Goal: Task Accomplishment & Management: Manage account settings

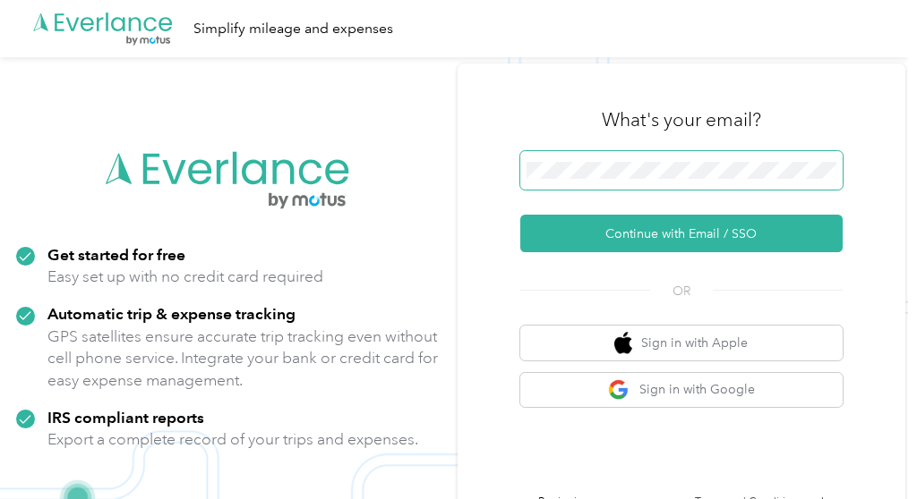
click at [576, 190] on span at bounding box center [681, 170] width 322 height 39
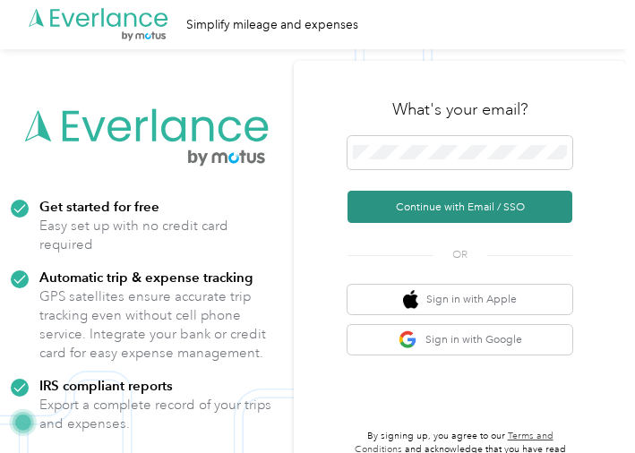
click at [408, 203] on button "Continue with Email / SSO" at bounding box center [459, 207] width 225 height 32
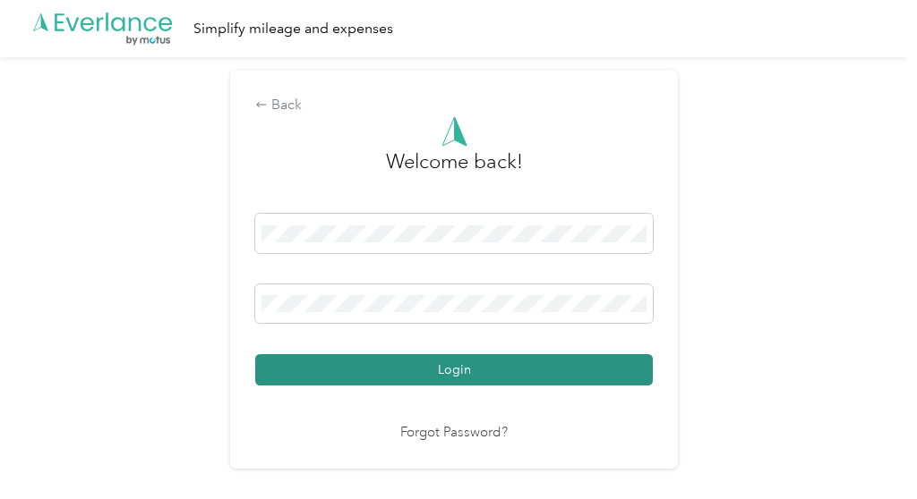
click at [355, 363] on button "Login" at bounding box center [453, 369] width 397 height 31
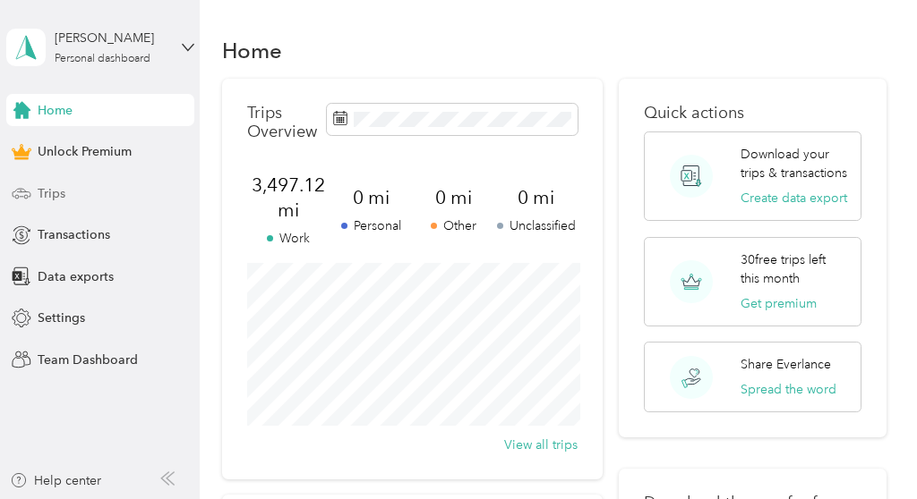
click at [50, 195] on span "Trips" at bounding box center [52, 193] width 28 height 19
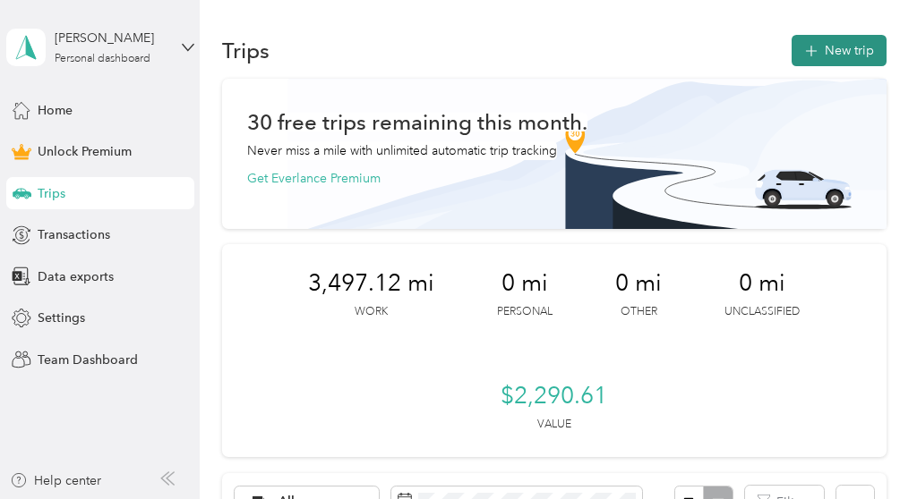
click at [634, 38] on button "New trip" at bounding box center [838, 50] width 95 height 31
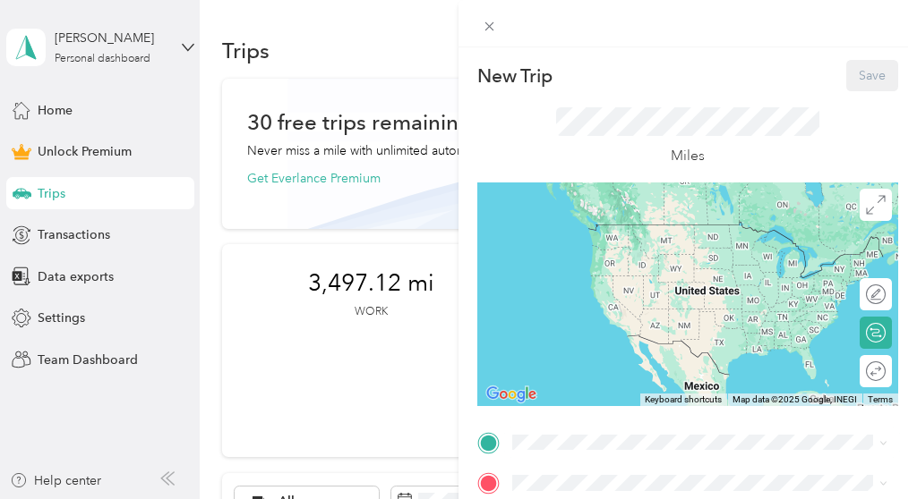
click at [542, 396] on div "Home [STREET_ADDRESS][US_STATE]" at bounding box center [699, 376] width 363 height 44
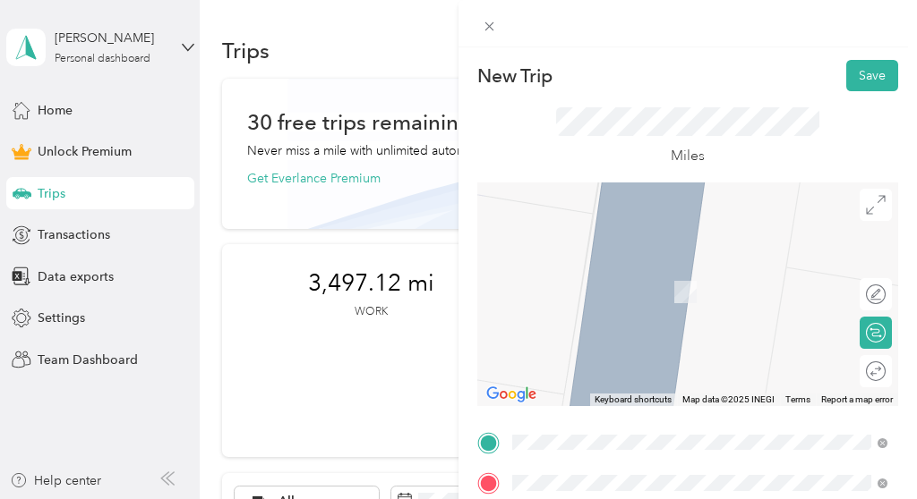
click at [629, 346] on span "[STREET_ADDRESS][US_STATE]" at bounding box center [635, 338] width 179 height 16
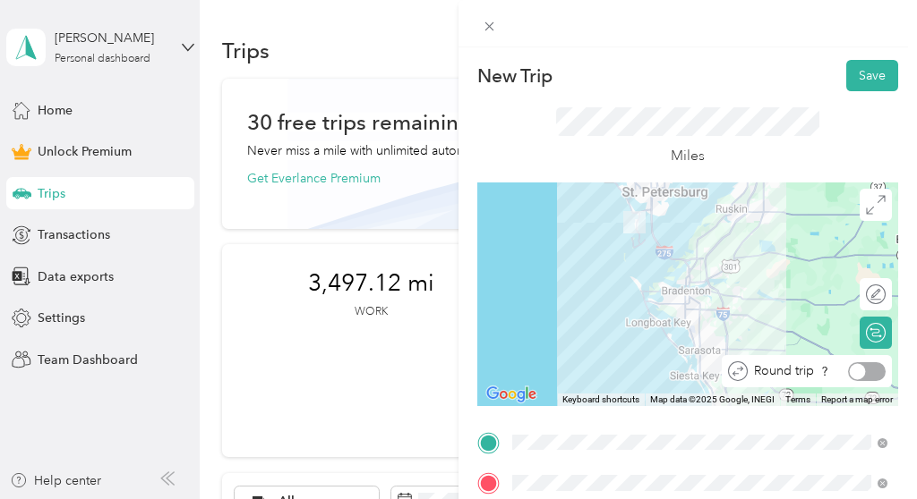
click at [634, 375] on div at bounding box center [867, 372] width 38 height 19
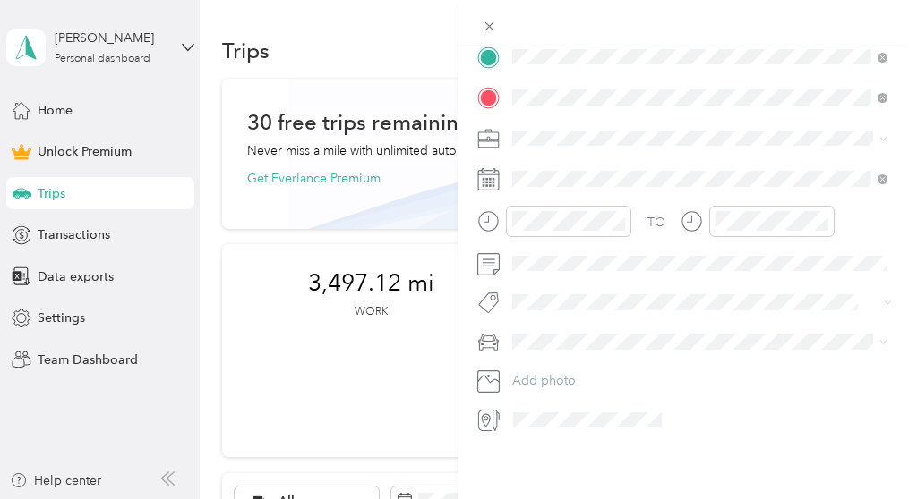
click at [568, 406] on span at bounding box center [587, 420] width 161 height 29
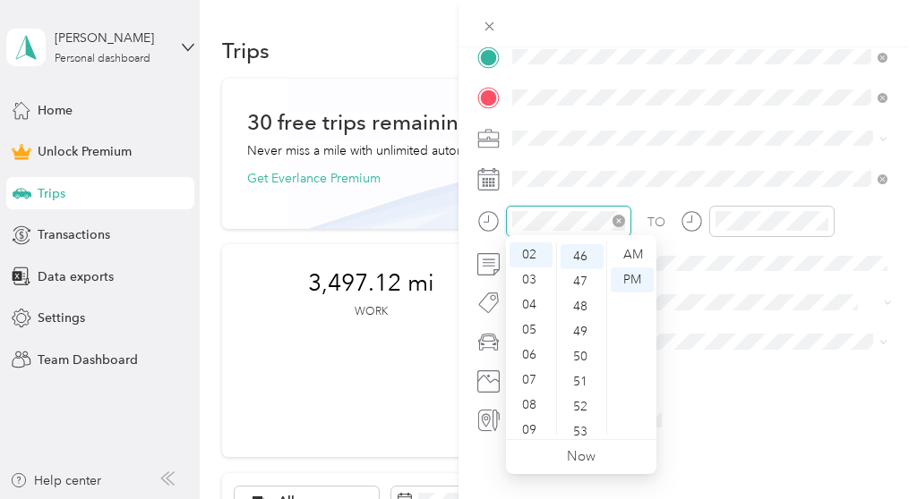
scroll to position [401, 0]
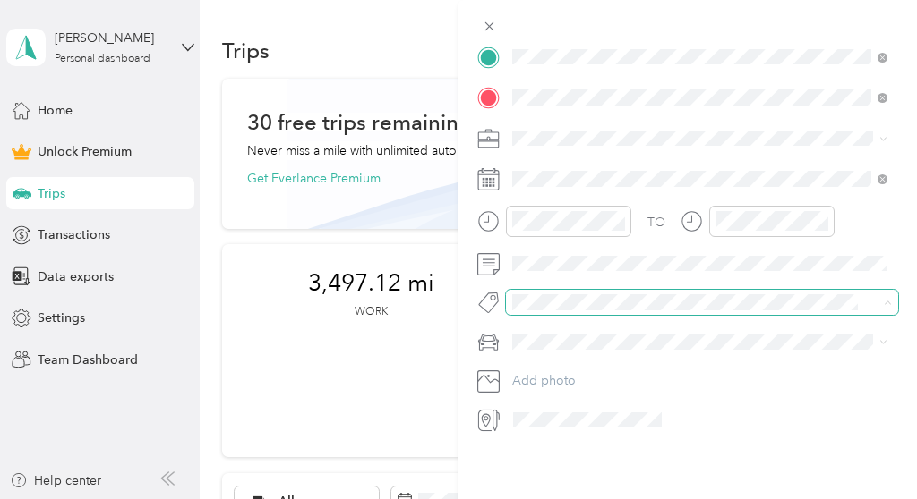
click at [634, 306] on span at bounding box center [687, 303] width 363 height 19
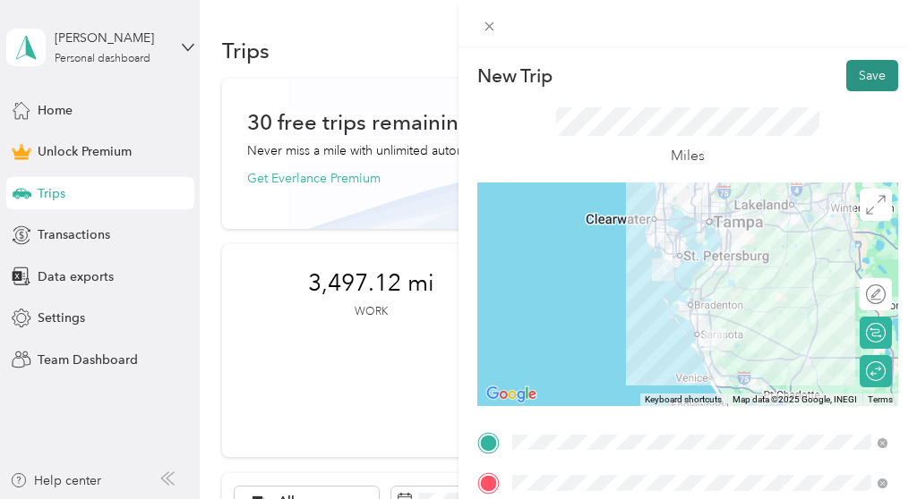
scroll to position [0, 0]
click at [634, 75] on button "Save" at bounding box center [872, 75] width 52 height 31
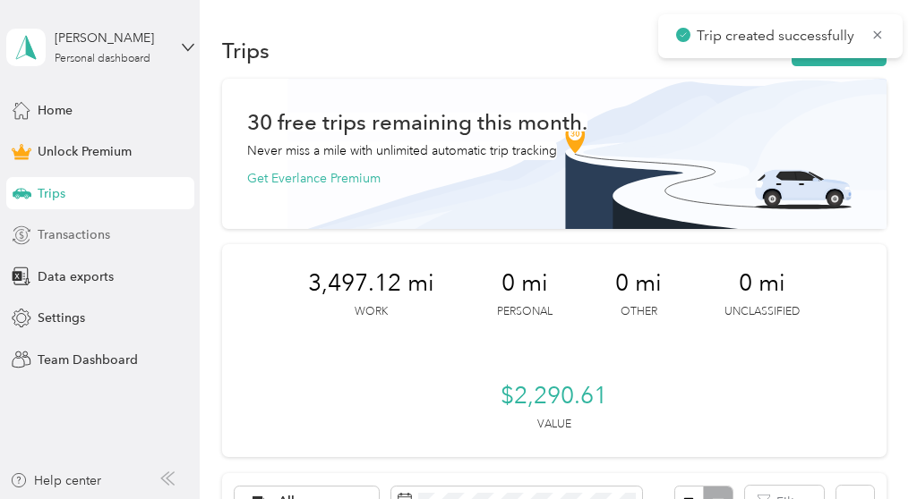
click at [64, 235] on span "Transactions" at bounding box center [74, 235] width 73 height 19
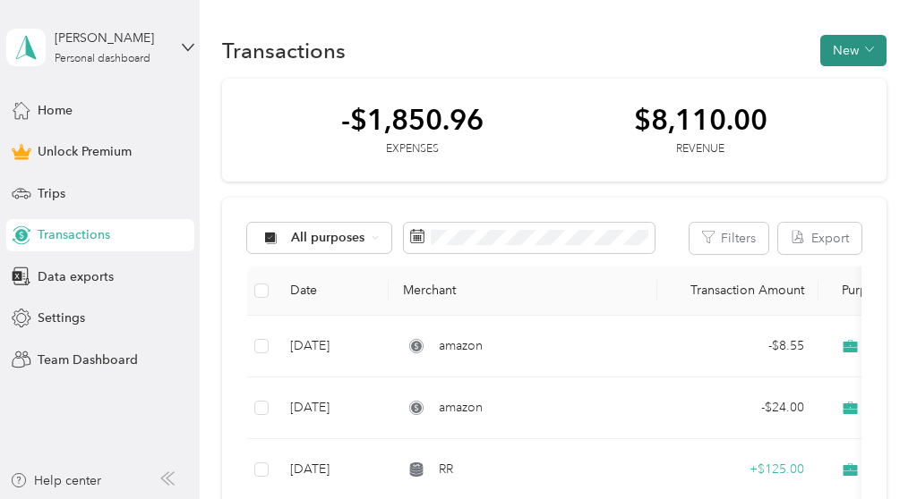
click at [634, 55] on button "New" at bounding box center [853, 50] width 66 height 31
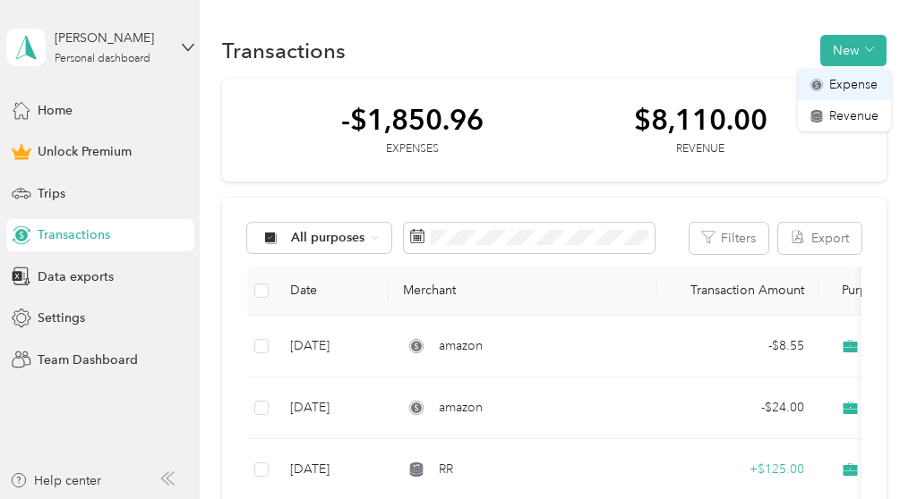
click at [634, 84] on span "Expense" at bounding box center [853, 84] width 48 height 19
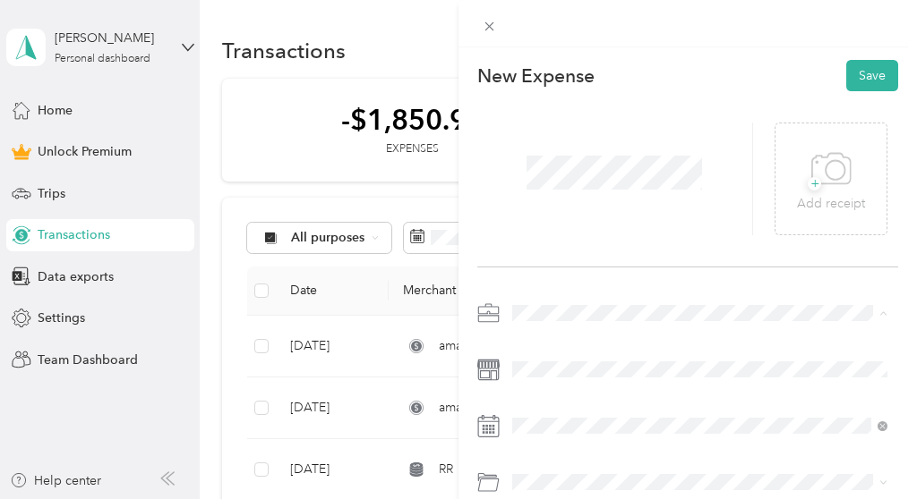
click at [548, 64] on li "Work" at bounding box center [700, 62] width 388 height 31
click at [634, 73] on button "Save" at bounding box center [872, 75] width 52 height 31
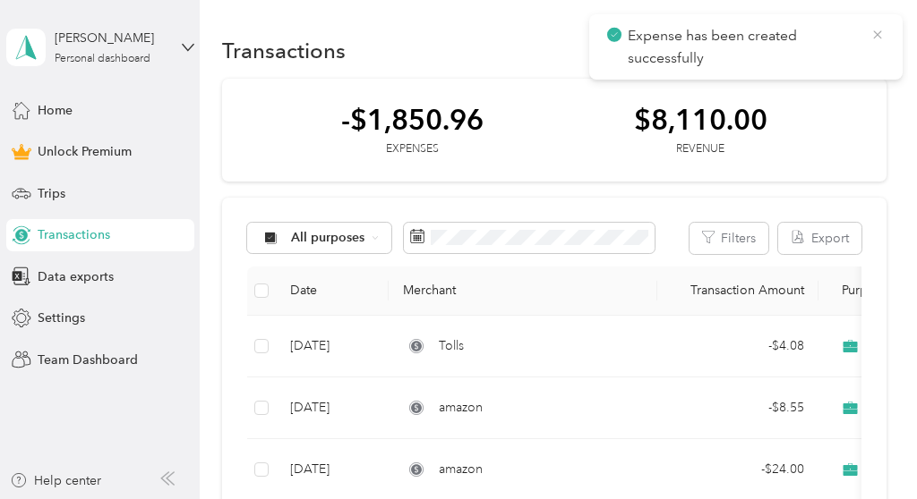
click at [634, 33] on icon at bounding box center [877, 35] width 14 height 16
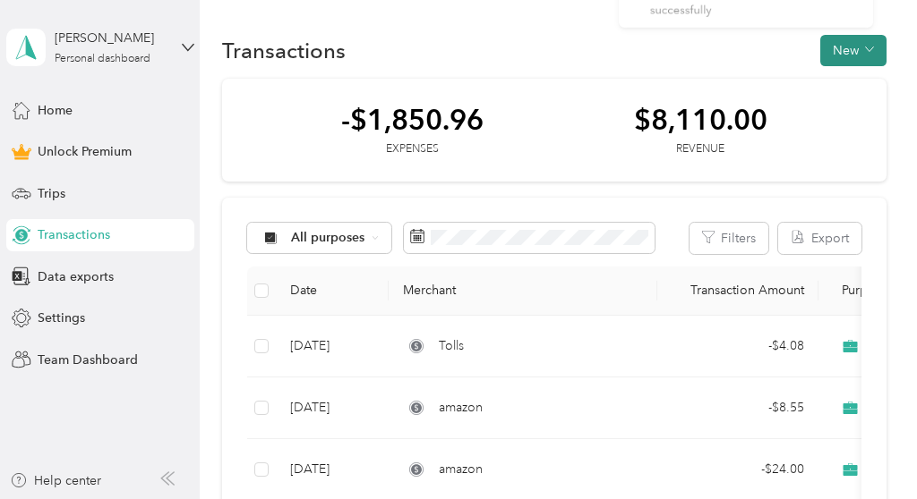
click at [634, 49] on button "New" at bounding box center [853, 50] width 66 height 31
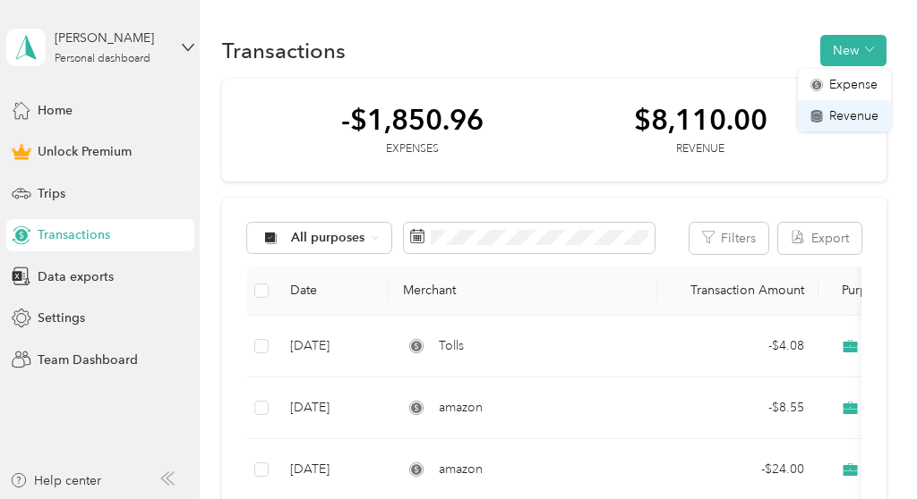
click at [634, 114] on icon at bounding box center [816, 115] width 12 height 4
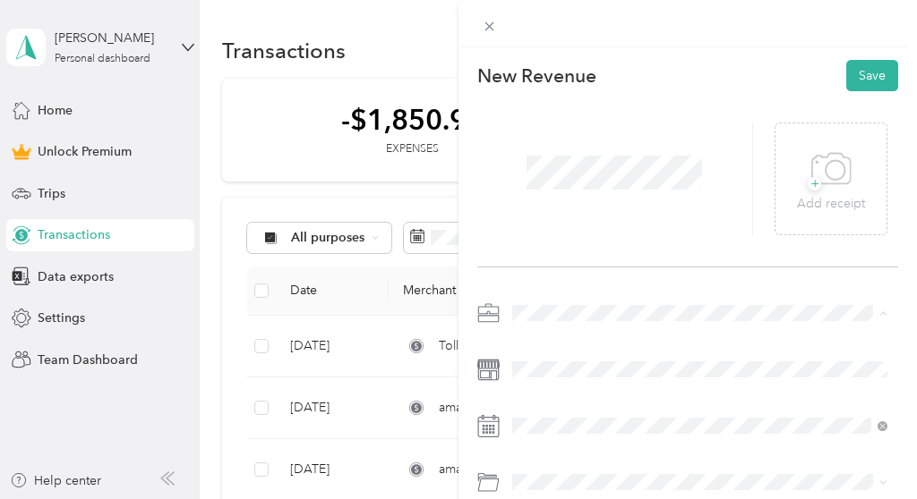
click at [543, 67] on li "Work" at bounding box center [700, 62] width 388 height 31
click at [634, 72] on button "Save" at bounding box center [872, 75] width 52 height 31
